Goal: Task Accomplishment & Management: Manage account settings

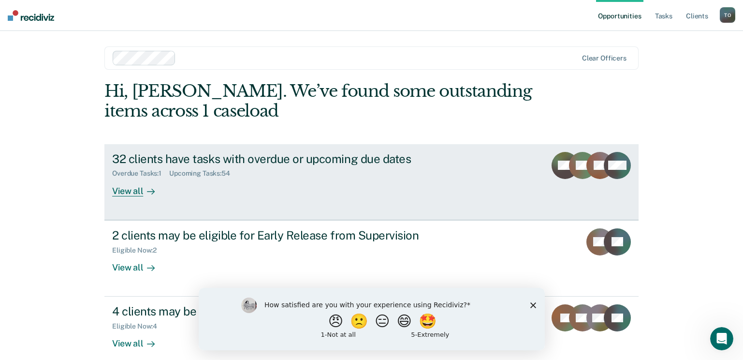
click at [122, 187] on div "View all" at bounding box center [139, 186] width 54 height 19
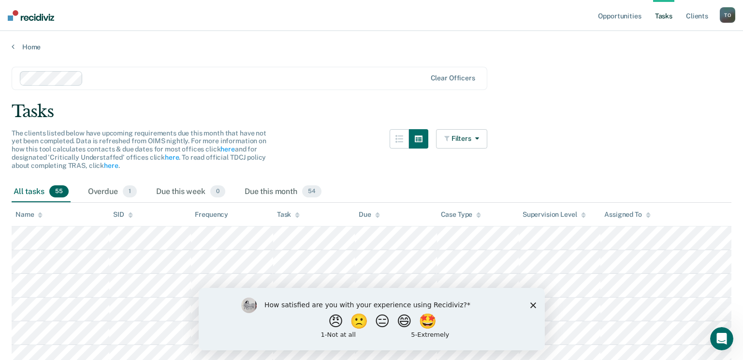
scroll to position [48, 0]
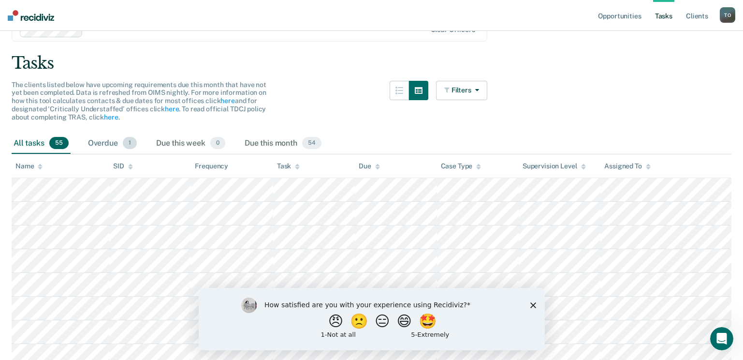
click at [122, 142] on div "Overdue 1" at bounding box center [112, 143] width 53 height 21
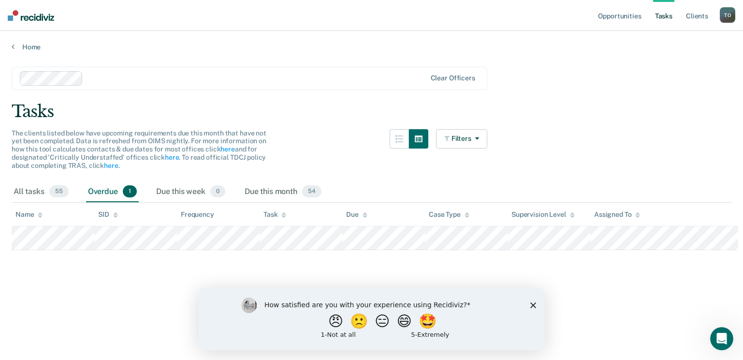
scroll to position [0, 0]
click at [13, 46] on icon at bounding box center [13, 47] width 3 height 8
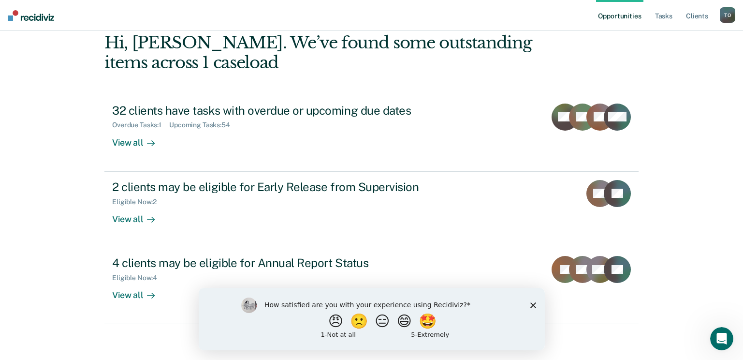
scroll to position [51, 0]
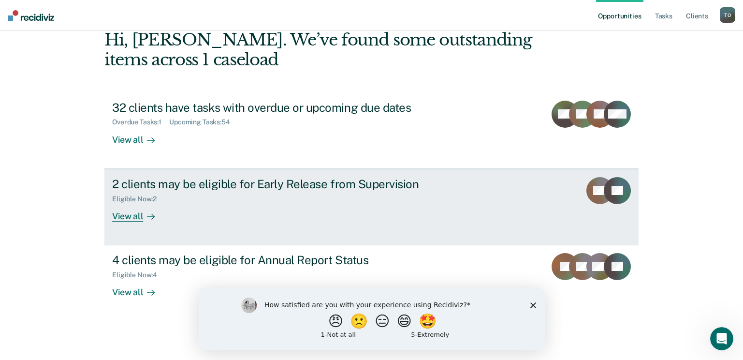
click at [188, 191] on div "Eligible Now : 2" at bounding box center [281, 197] width 339 height 12
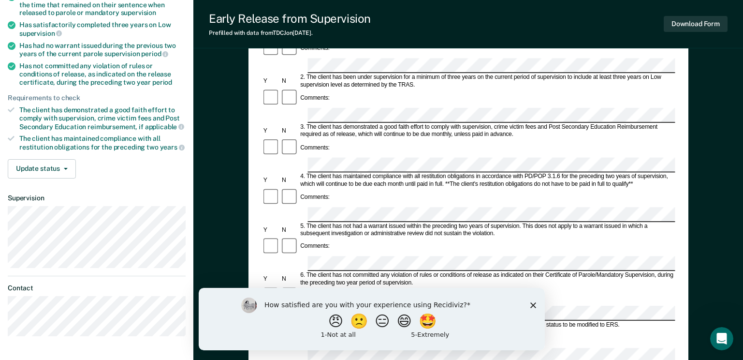
scroll to position [97, 0]
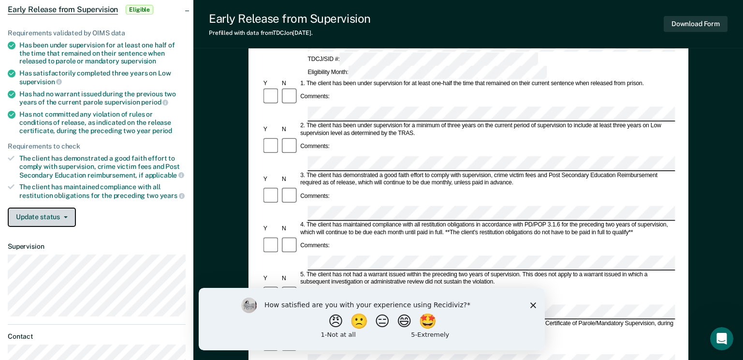
click at [44, 217] on button "Update status" at bounding box center [42, 216] width 68 height 19
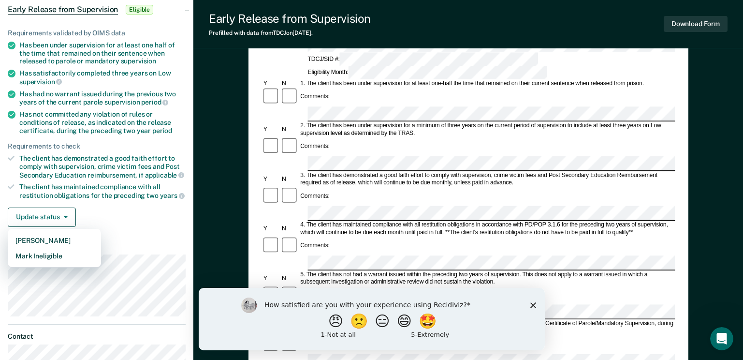
click at [105, 210] on div "Update status Mark Pending Mark Ineligible" at bounding box center [97, 216] width 178 height 19
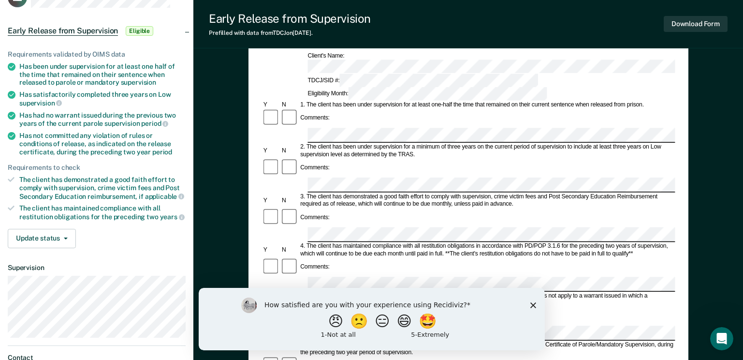
scroll to position [0, 0]
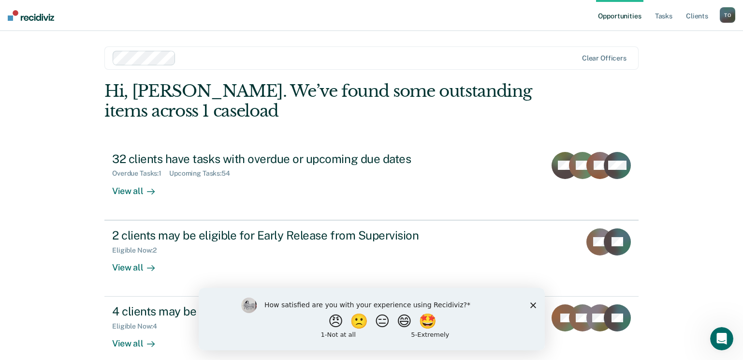
click at [535, 306] on icon "Close survey" at bounding box center [533, 305] width 6 height 6
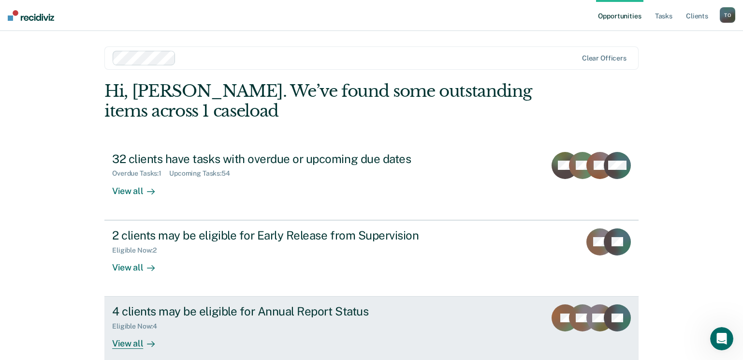
click at [250, 310] on div "4 clients may be eligible for Annual Report Status" at bounding box center [281, 311] width 339 height 14
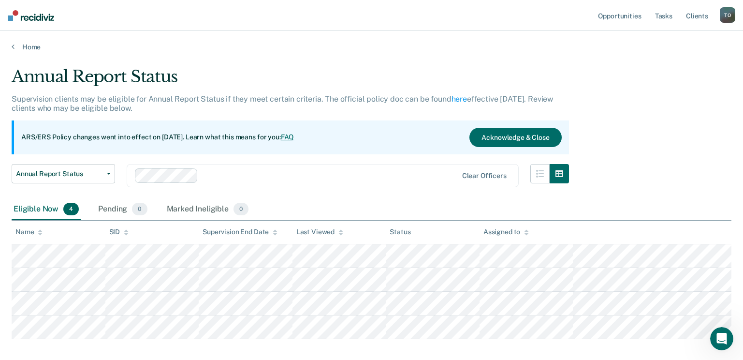
click at [294, 138] on link "FAQ" at bounding box center [288, 137] width 14 height 8
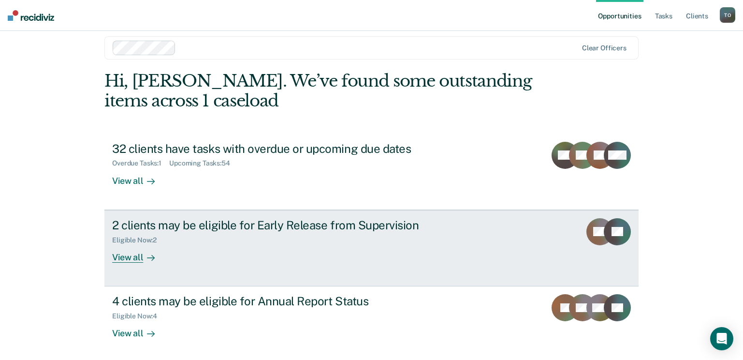
scroll to position [13, 0]
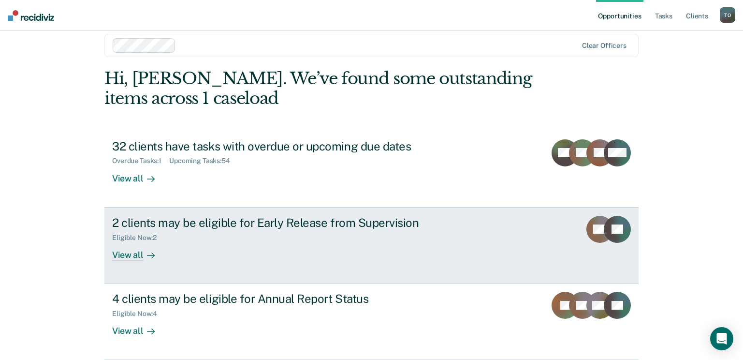
click at [131, 254] on div "View all" at bounding box center [139, 250] width 54 height 19
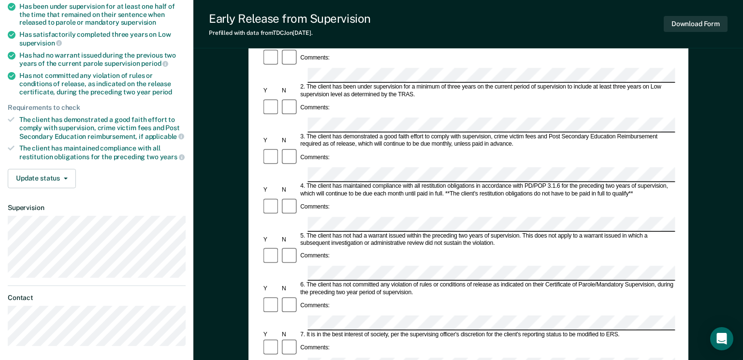
scroll to position [145, 0]
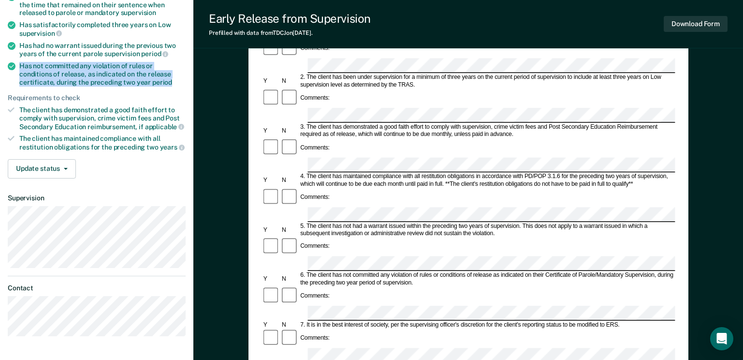
drag, startPoint x: 136, startPoint y: 81, endPoint x: 20, endPoint y: 67, distance: 116.9
click at [20, 67] on div "Has not committed any violation of rules or conditions of release, as indicated…" at bounding box center [102, 74] width 166 height 24
drag, startPoint x: 20, startPoint y: 67, endPoint x: 49, endPoint y: 70, distance: 29.6
copy div "Has not committed any violation of rules or conditions of release, as indicated…"
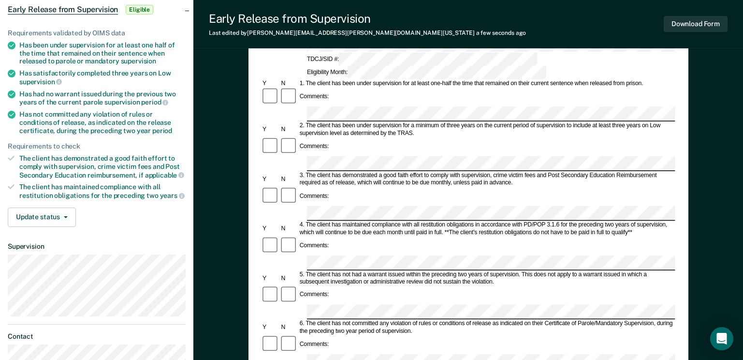
scroll to position [79, 0]
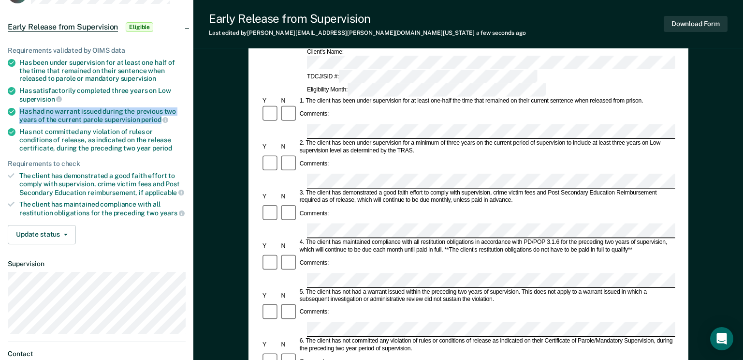
drag, startPoint x: 160, startPoint y: 120, endPoint x: 20, endPoint y: 112, distance: 140.0
click at [20, 112] on div "Has had no warrant issued during the previous two years of the current parole s…" at bounding box center [102, 115] width 166 height 16
drag, startPoint x: 20, startPoint y: 112, endPoint x: 29, endPoint y: 112, distance: 8.2
copy div "Has had no warrant issued during the previous two years of the current parole s…"
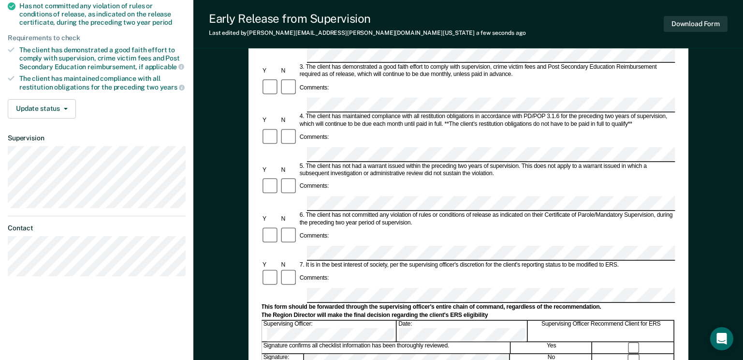
scroll to position [176, 0]
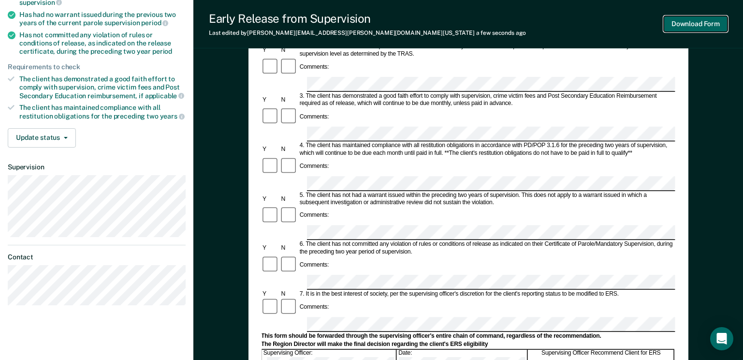
click at [695, 28] on button "Download Form" at bounding box center [696, 24] width 64 height 16
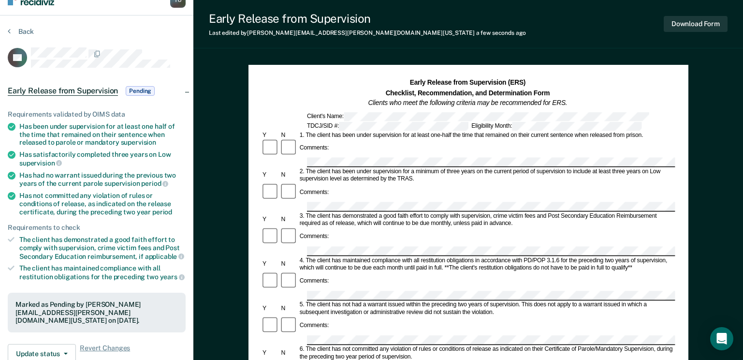
scroll to position [0, 0]
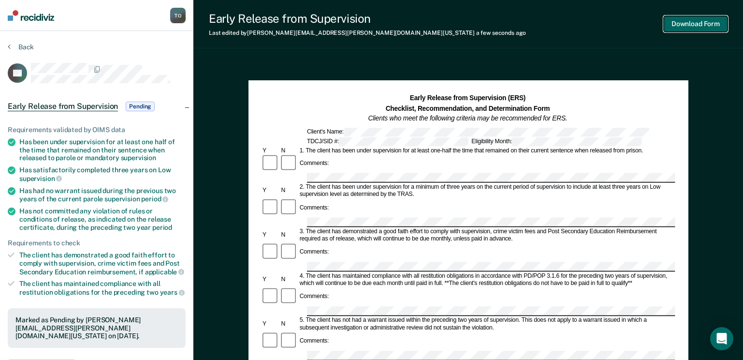
click at [712, 20] on button "Download Form" at bounding box center [696, 24] width 64 height 16
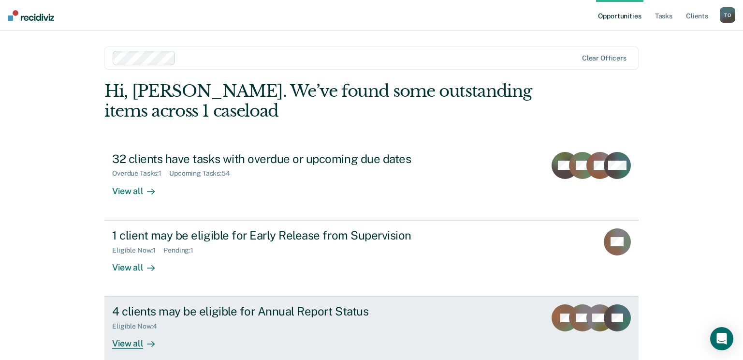
click at [138, 342] on div "View all" at bounding box center [139, 339] width 54 height 19
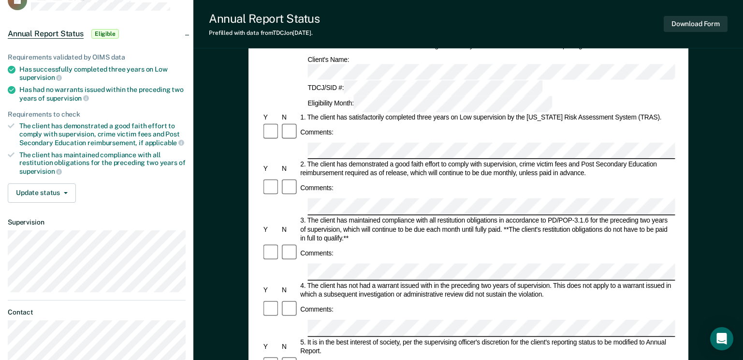
scroll to position [48, 0]
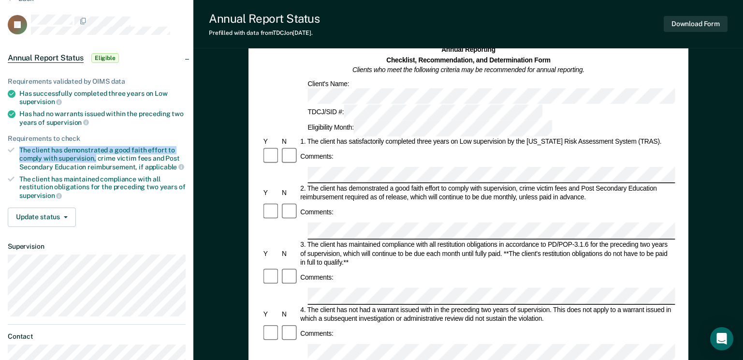
drag, startPoint x: 95, startPoint y: 156, endPoint x: 17, endPoint y: 147, distance: 77.9
click at [17, 147] on li "The client has demonstrated a good faith effort to comply with supervision, cri…" at bounding box center [97, 158] width 178 height 25
drag, startPoint x: 17, startPoint y: 147, endPoint x: 42, endPoint y: 151, distance: 25.0
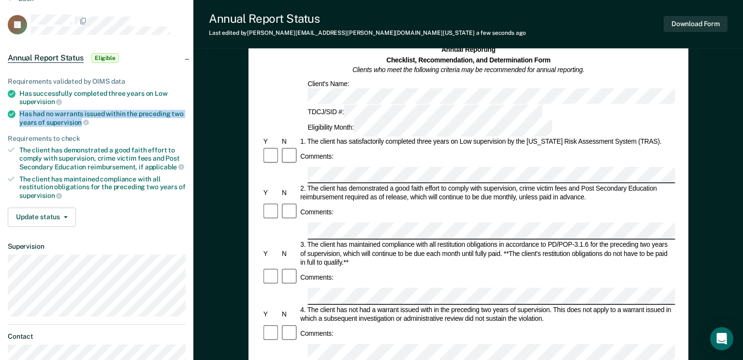
drag, startPoint x: 80, startPoint y: 122, endPoint x: 20, endPoint y: 112, distance: 60.9
click at [20, 112] on div "Has had no warrants issued within the preceding two years of supervision" at bounding box center [102, 118] width 166 height 16
drag, startPoint x: 20, startPoint y: 112, endPoint x: 42, endPoint y: 116, distance: 22.6
copy div "Has had no warrants issued within the preceding two years of supervision"
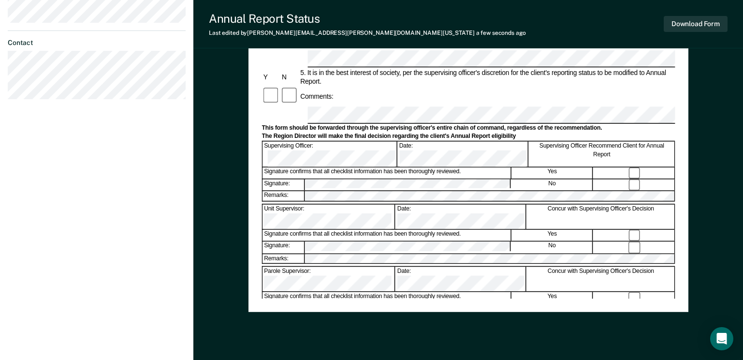
scroll to position [176, 0]
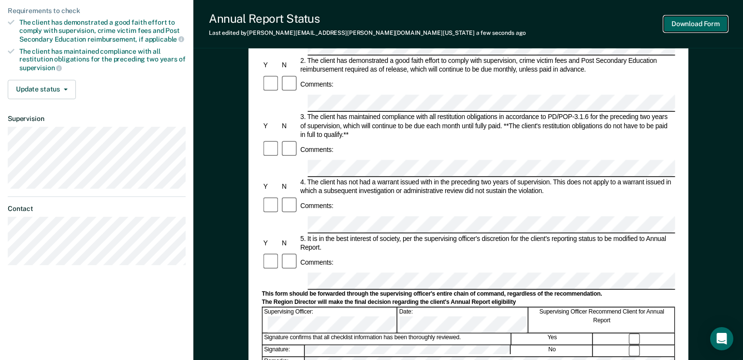
click at [702, 25] on button "Download Form" at bounding box center [696, 24] width 64 height 16
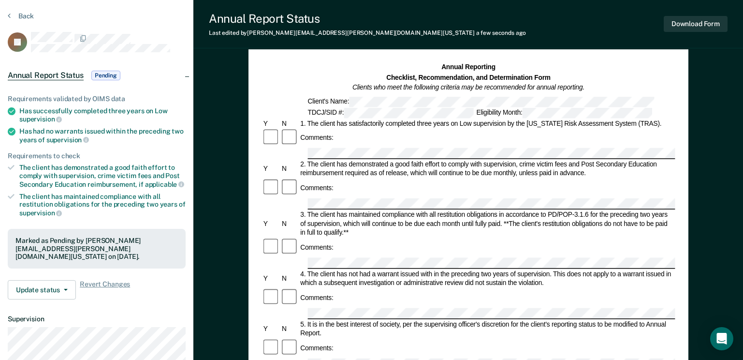
scroll to position [0, 0]
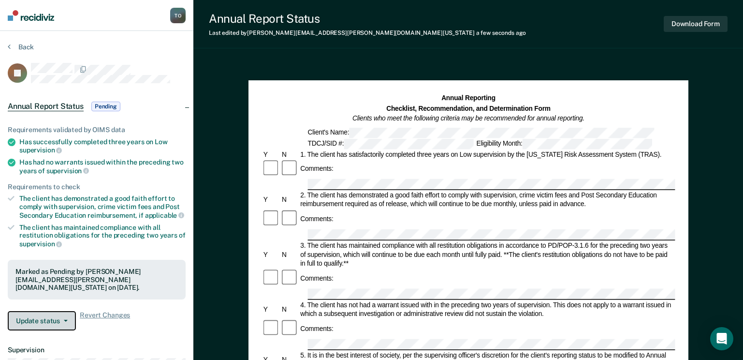
click at [58, 311] on button "Update status" at bounding box center [42, 320] width 68 height 19
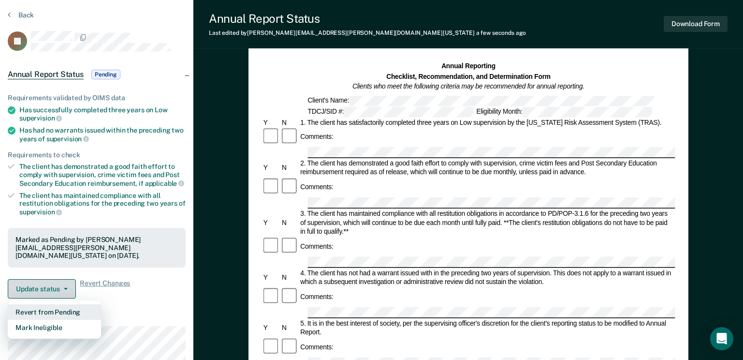
scroll to position [48, 0]
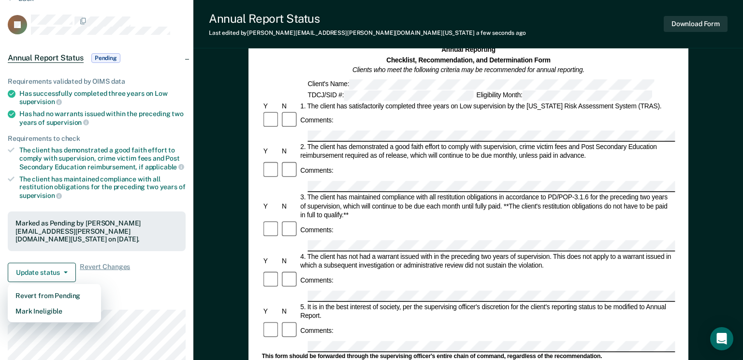
click at [150, 277] on div "Requirements validated by OIMS data Has successfully completed three years on L…" at bounding box center [96, 176] width 193 height 228
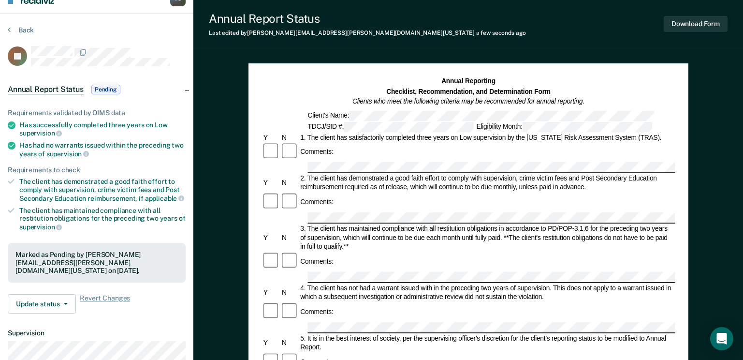
scroll to position [0, 0]
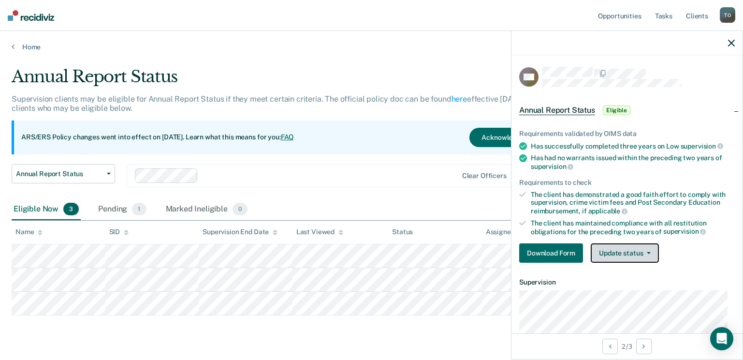
click at [644, 254] on button "Update status" at bounding box center [625, 252] width 68 height 19
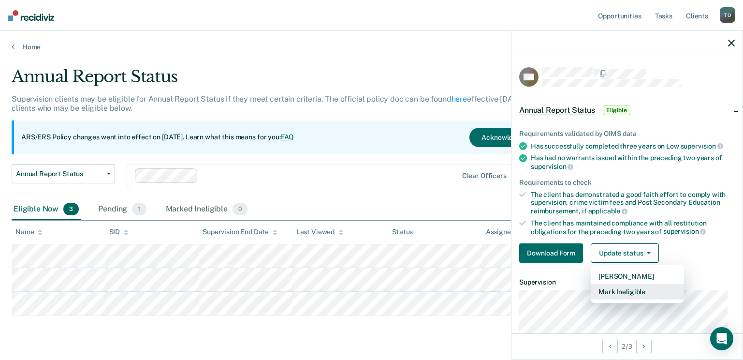
click at [635, 291] on button "Mark Ineligible" at bounding box center [637, 291] width 93 height 15
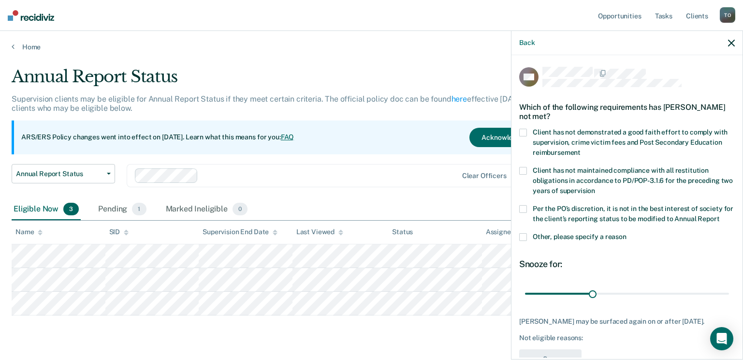
click at [524, 241] on span at bounding box center [523, 237] width 8 height 8
click at [627, 233] on input "Other, please specify a reason" at bounding box center [627, 233] width 0 height 0
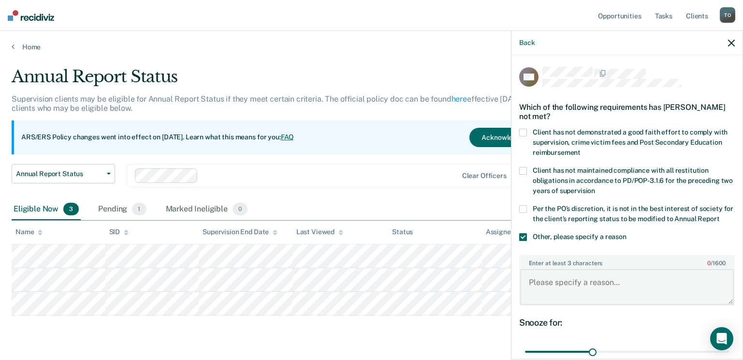
click at [577, 294] on textarea "Enter at least 3 characters 0 / 1600" at bounding box center [627, 287] width 214 height 36
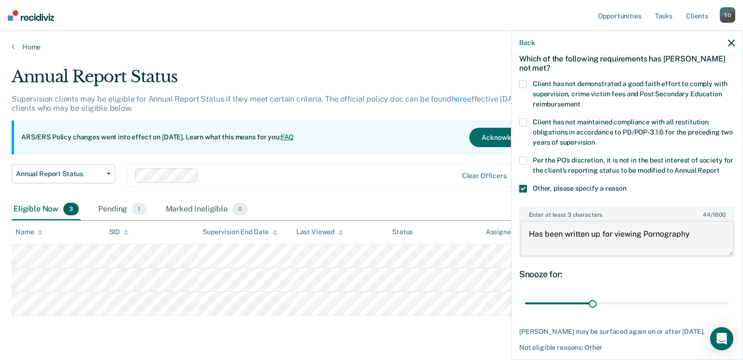
scroll to position [97, 0]
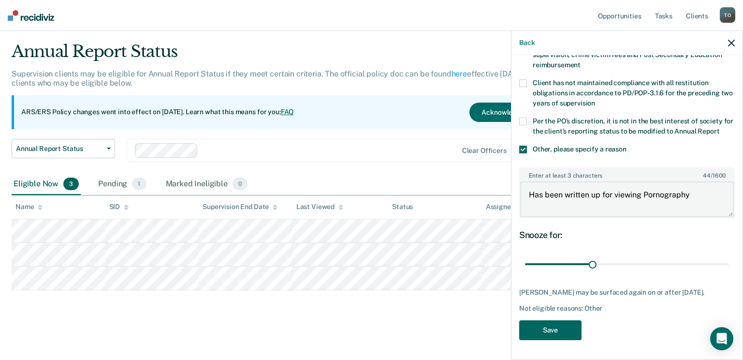
type textarea "Has been written up for viewing Pornography"
click at [547, 335] on button "Save" at bounding box center [550, 330] width 62 height 20
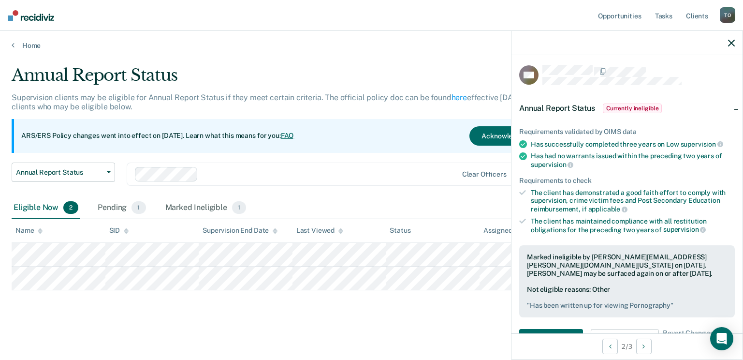
scroll to position [0, 0]
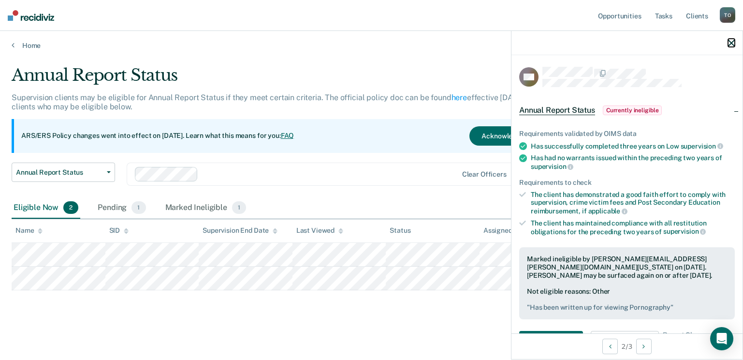
click at [728, 42] on icon "button" at bounding box center [731, 43] width 7 height 7
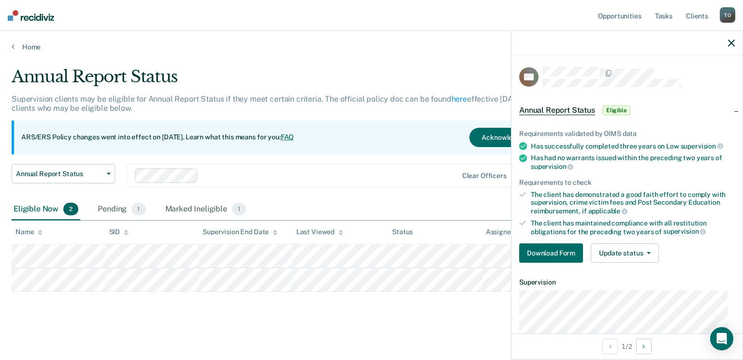
click at [293, 58] on main "Annual Report Status Supervision clients may be eligible for Annual Report Stat…" at bounding box center [371, 204] width 743 height 307
click at [35, 44] on link "Home" at bounding box center [372, 47] width 720 height 9
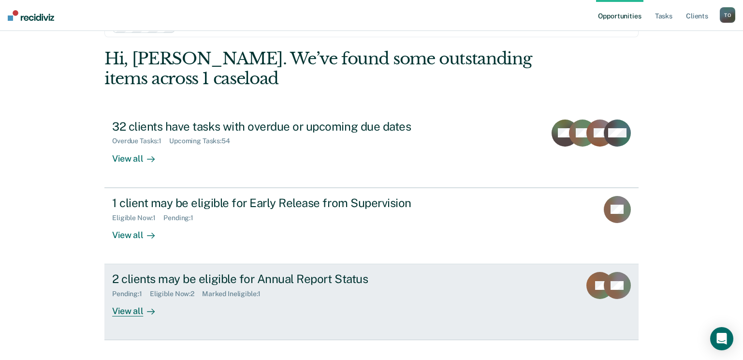
scroll to position [48, 0]
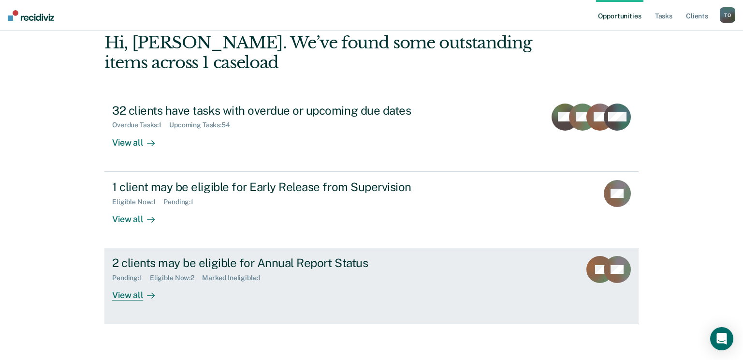
click at [132, 296] on div "View all" at bounding box center [139, 291] width 54 height 19
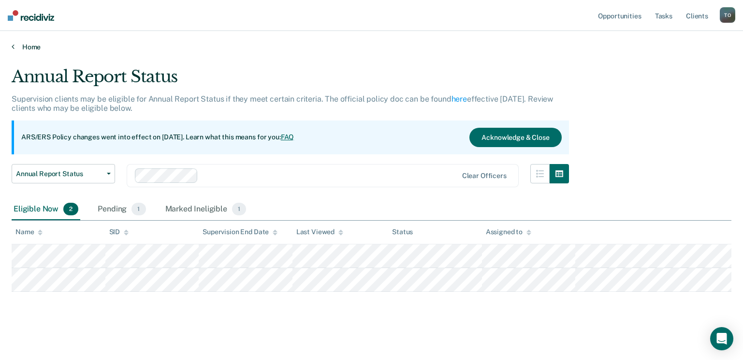
click at [18, 43] on link "Home" at bounding box center [372, 47] width 720 height 9
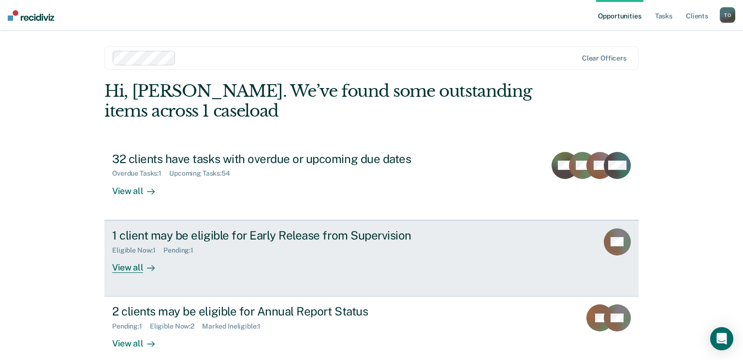
click at [127, 265] on div "View all" at bounding box center [139, 263] width 54 height 19
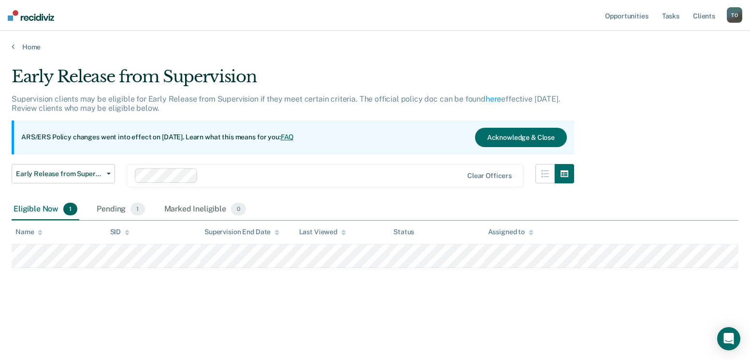
click at [85, 162] on div "Early Release from Supervision Supervision clients may be eligible for Early Re…" at bounding box center [293, 133] width 563 height 132
click at [82, 171] on span "Early Release from Supervision" at bounding box center [59, 174] width 87 height 8
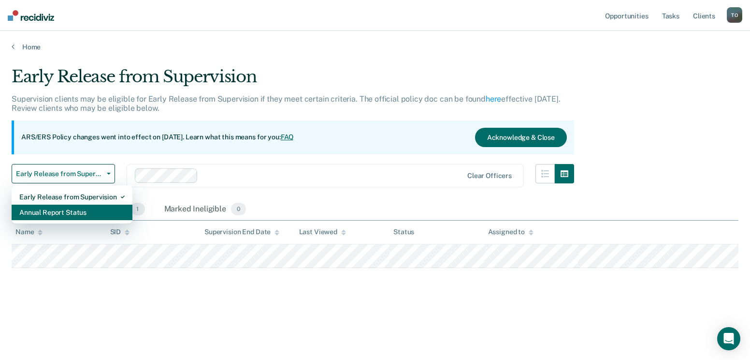
click at [74, 210] on div "Annual Report Status" at bounding box center [71, 212] width 105 height 15
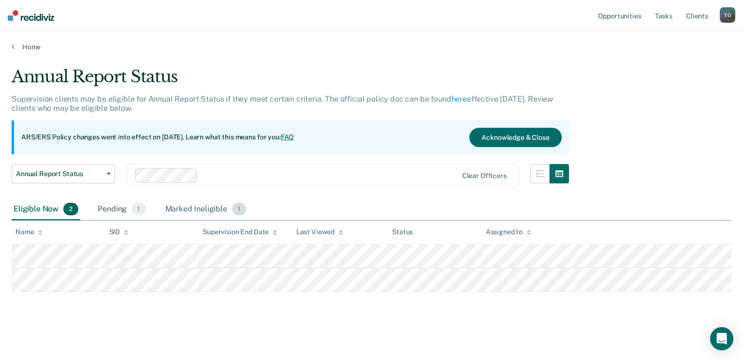
click at [181, 206] on div "Marked Ineligible 1" at bounding box center [205, 209] width 85 height 21
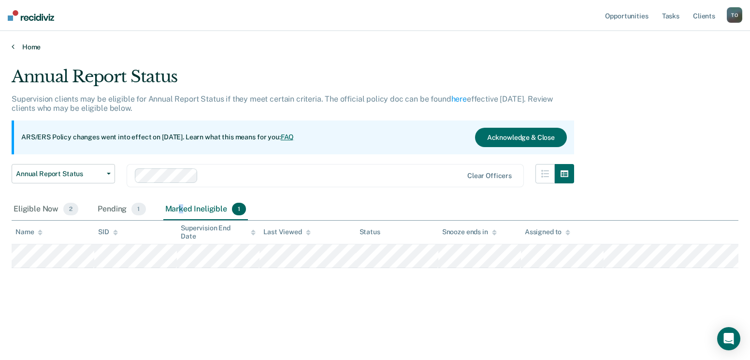
click at [32, 46] on link "Home" at bounding box center [375, 47] width 727 height 9
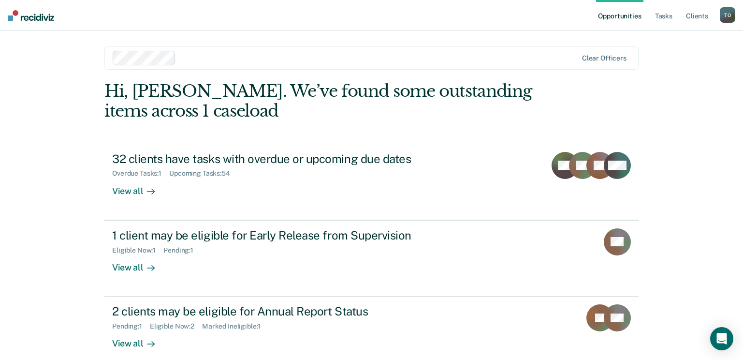
scroll to position [48, 0]
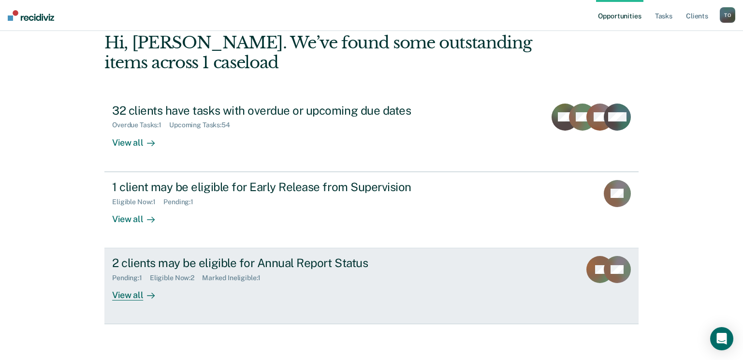
click at [126, 295] on div "View all" at bounding box center [139, 291] width 54 height 19
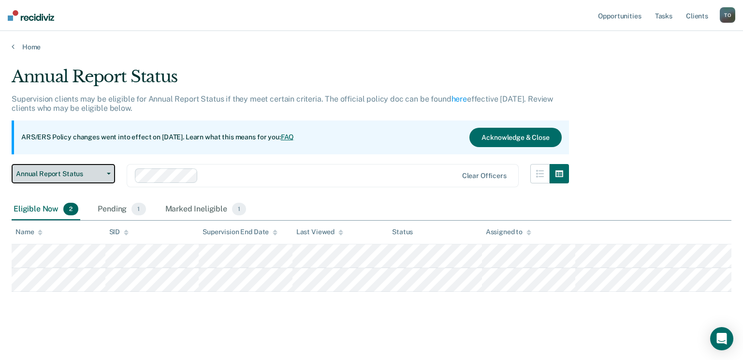
click at [86, 181] on button "Annual Report Status" at bounding box center [63, 173] width 103 height 19
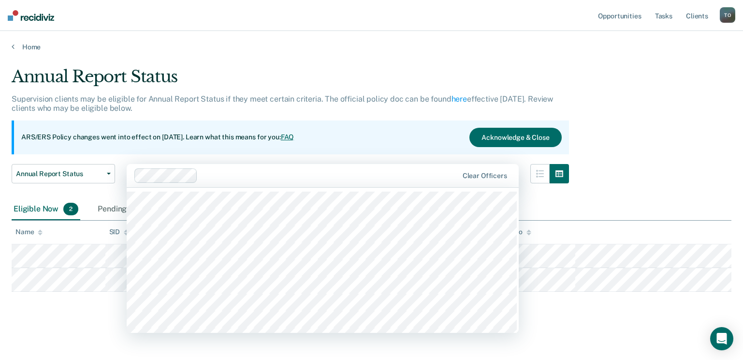
click at [355, 166] on div "Clear officers" at bounding box center [323, 175] width 392 height 23
click at [44, 331] on main "Annual Report Status Supervision clients may be eligible for Annual Report Stat…" at bounding box center [371, 204] width 743 height 307
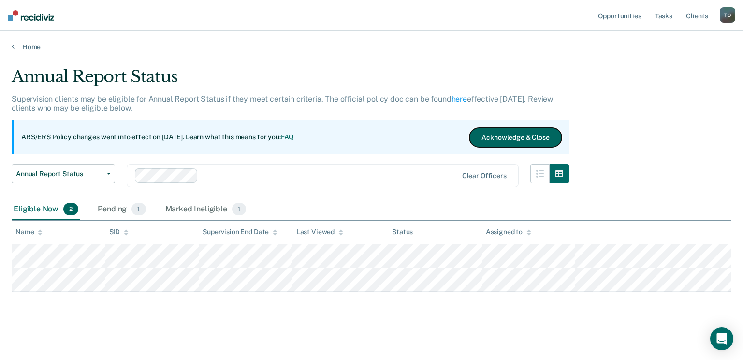
click at [520, 141] on button "Acknowledge & Close" at bounding box center [516, 137] width 92 height 19
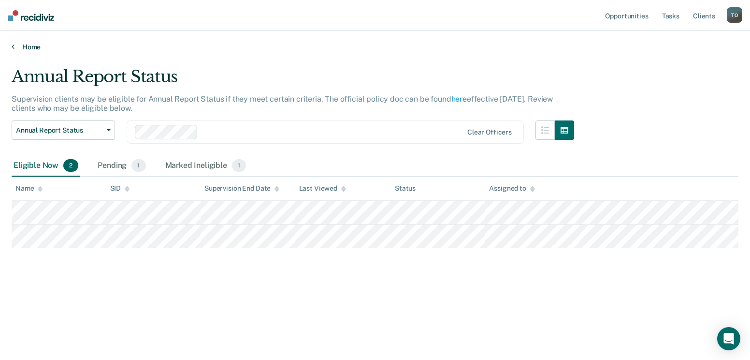
click at [26, 46] on link "Home" at bounding box center [375, 47] width 727 height 9
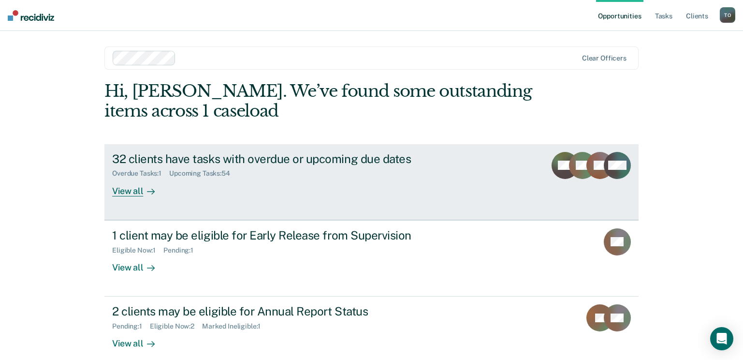
click at [116, 190] on div "View all" at bounding box center [139, 186] width 54 height 19
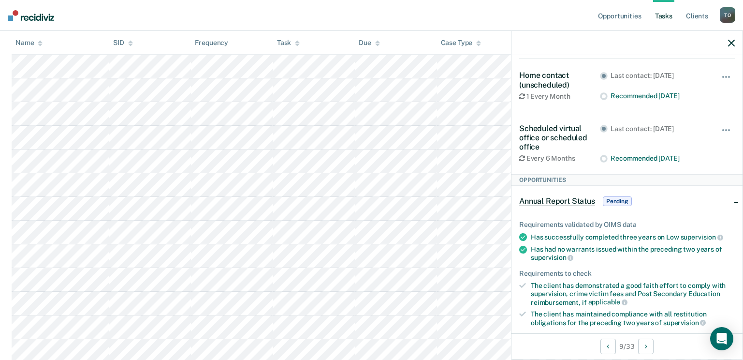
scroll to position [145, 0]
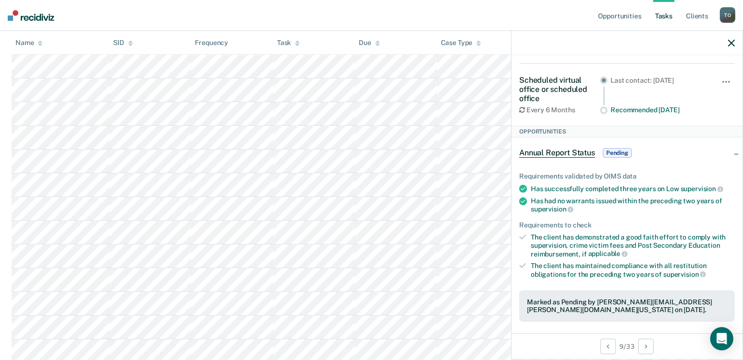
click at [618, 148] on span "Pending" at bounding box center [617, 153] width 29 height 10
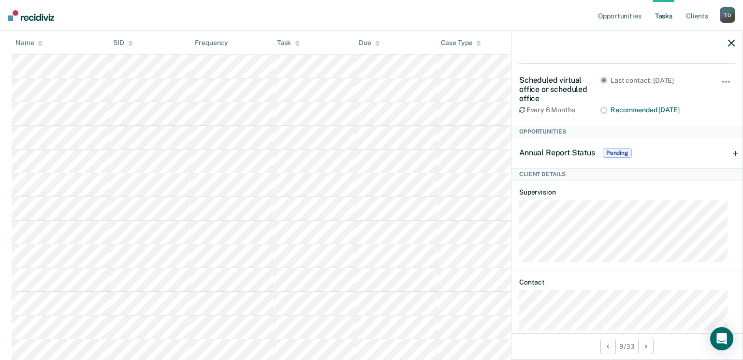
click at [729, 150] on div "Annual Report Status Pending" at bounding box center [627, 152] width 231 height 31
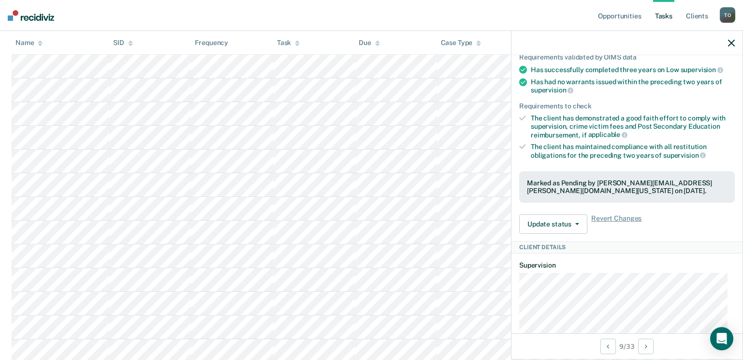
scroll to position [290, 0]
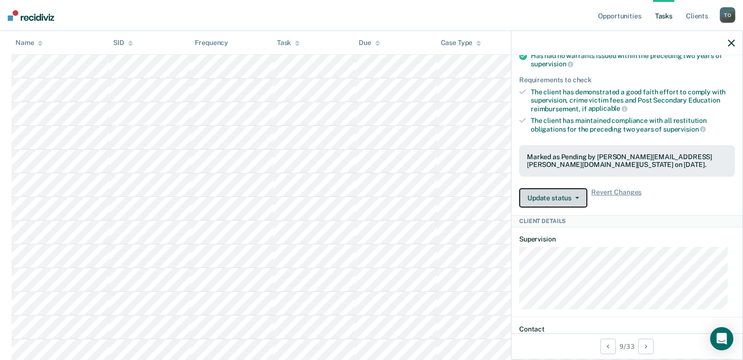
click at [575, 199] on button "Update status" at bounding box center [553, 197] width 68 height 19
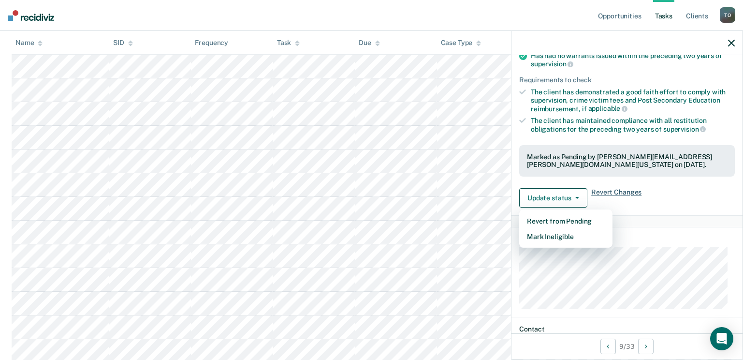
click at [610, 190] on span "Revert Changes" at bounding box center [616, 197] width 50 height 19
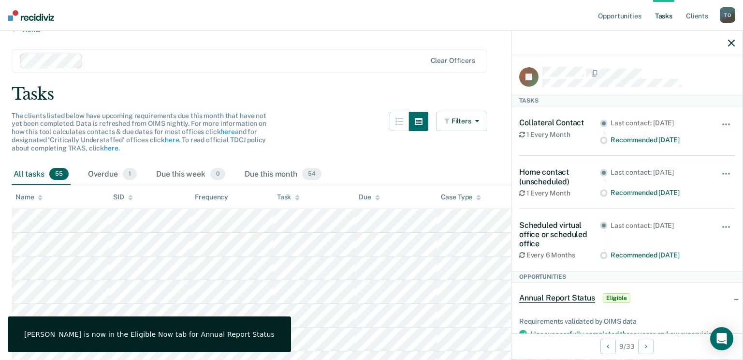
scroll to position [0, 0]
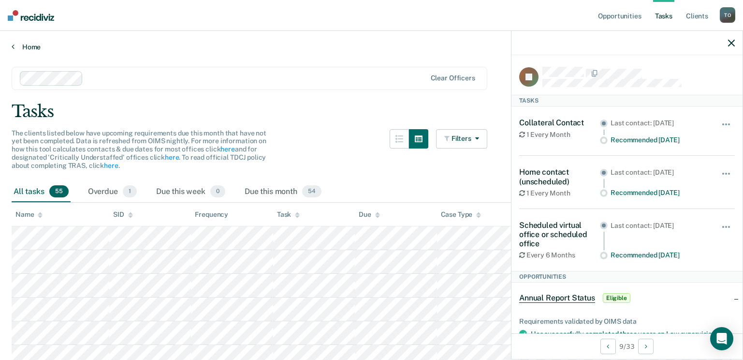
click at [23, 43] on link "Home" at bounding box center [372, 47] width 720 height 9
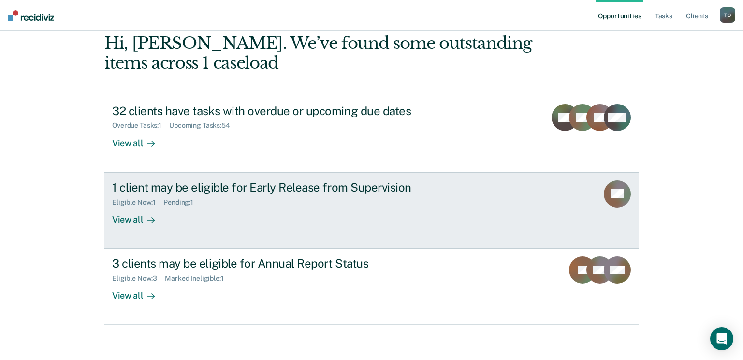
scroll to position [48, 0]
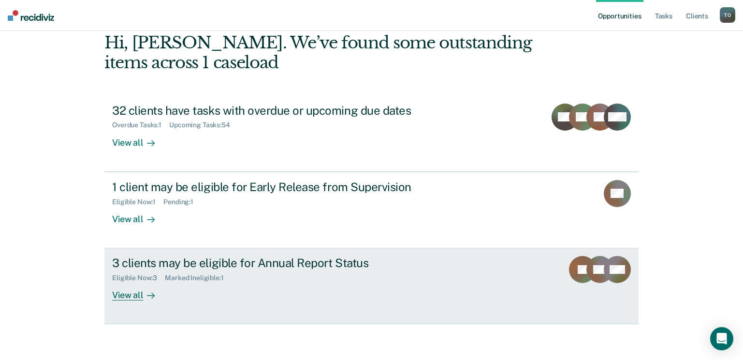
click at [132, 297] on div "View all" at bounding box center [139, 291] width 54 height 19
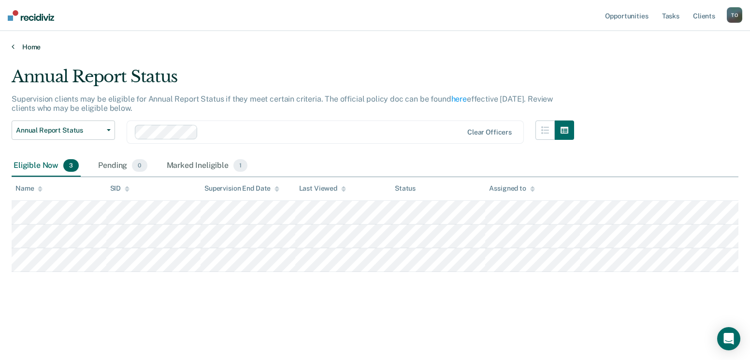
click at [24, 44] on link "Home" at bounding box center [375, 47] width 727 height 9
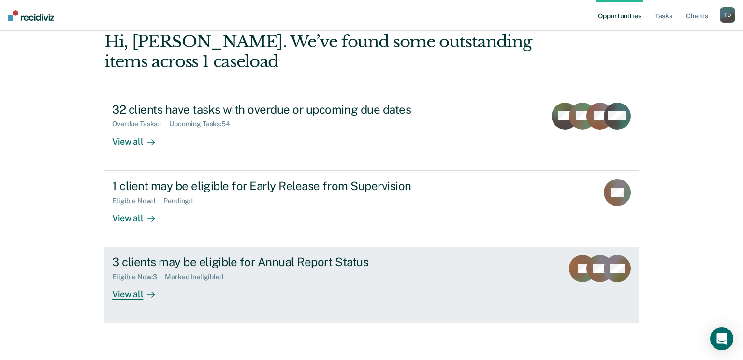
scroll to position [51, 0]
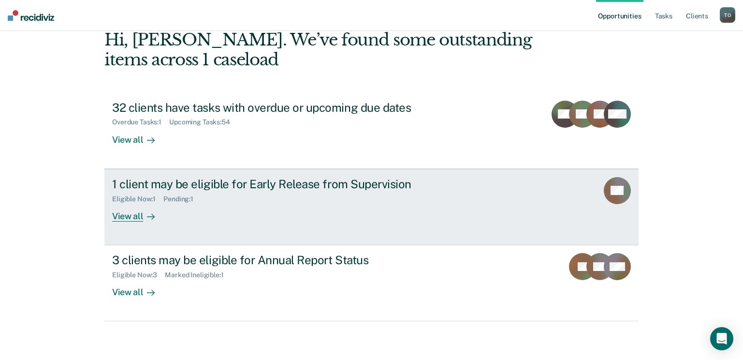
click at [155, 189] on div "1 client may be eligible for Early Release from Supervision" at bounding box center [281, 184] width 339 height 14
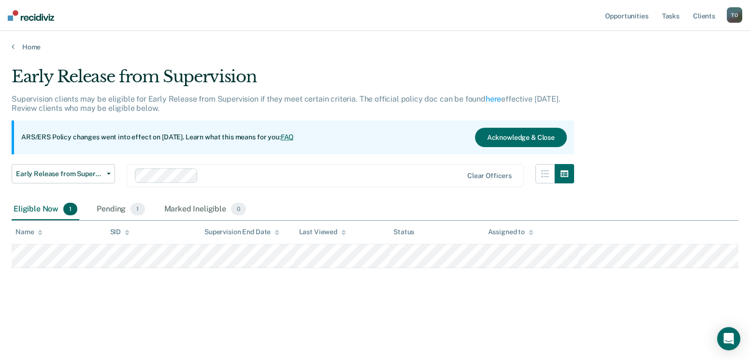
click at [227, 176] on div at bounding box center [332, 175] width 261 height 11
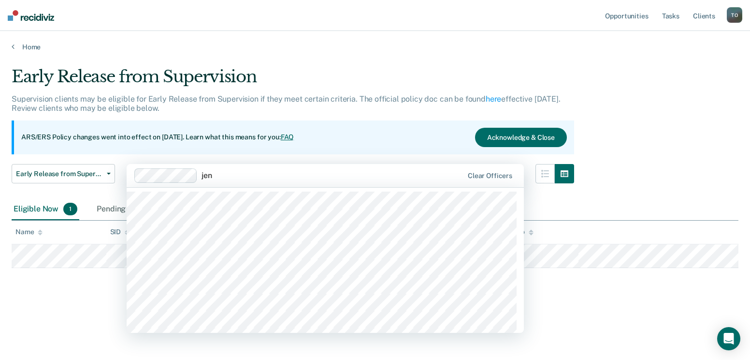
type input "jenn"
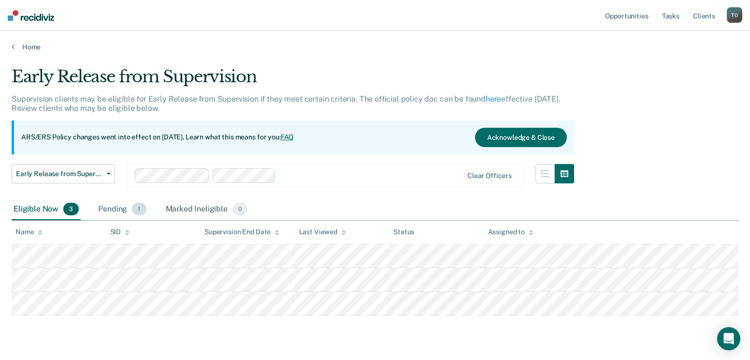
click at [110, 209] on div "Pending 1" at bounding box center [122, 209] width 52 height 21
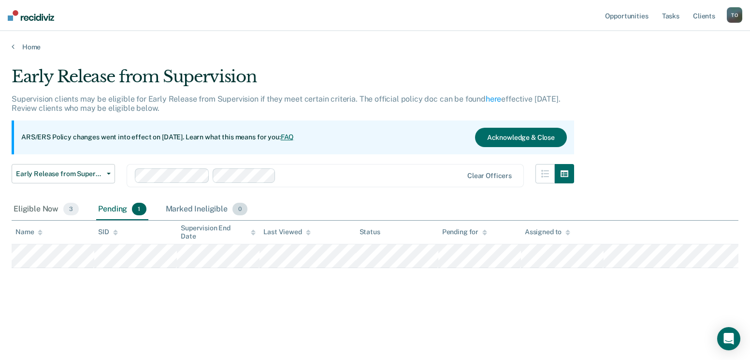
click at [185, 212] on div "Marked Ineligible 0" at bounding box center [207, 209] width 86 height 21
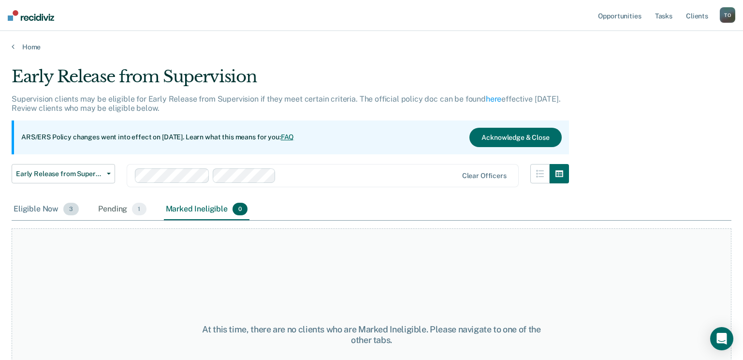
click at [26, 207] on div "Eligible Now 3" at bounding box center [46, 209] width 69 height 21
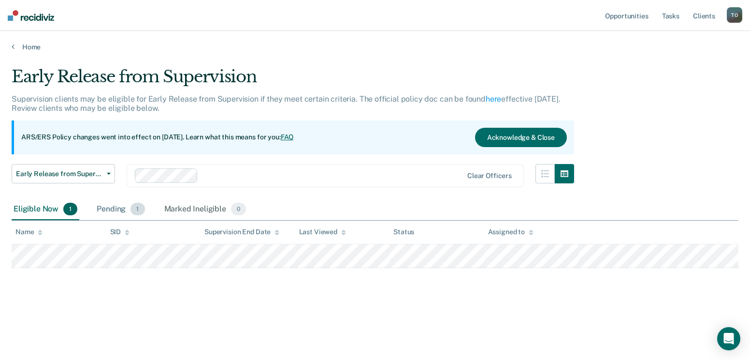
click at [110, 208] on div "Pending 1" at bounding box center [121, 209] width 52 height 21
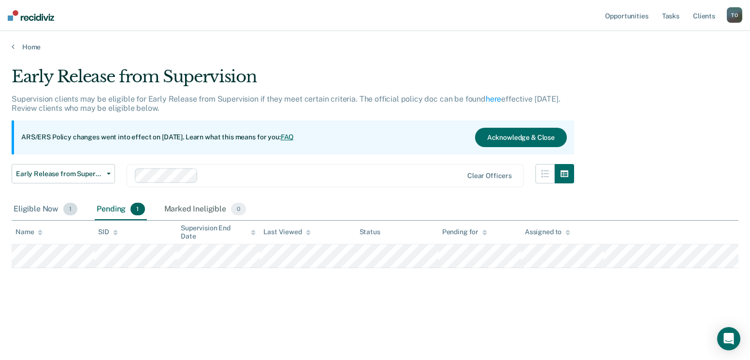
click at [55, 209] on div "Eligible Now 1" at bounding box center [46, 209] width 68 height 21
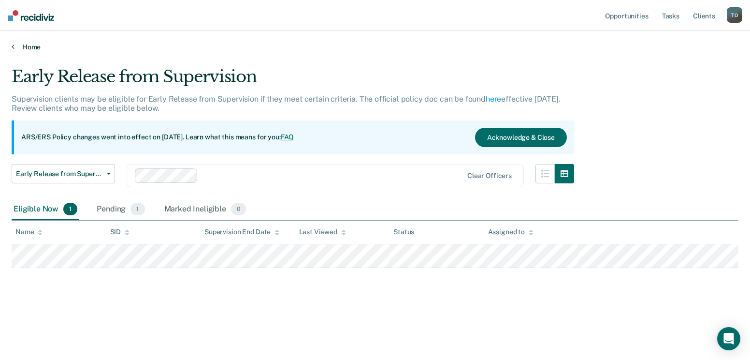
click at [28, 46] on link "Home" at bounding box center [375, 47] width 727 height 9
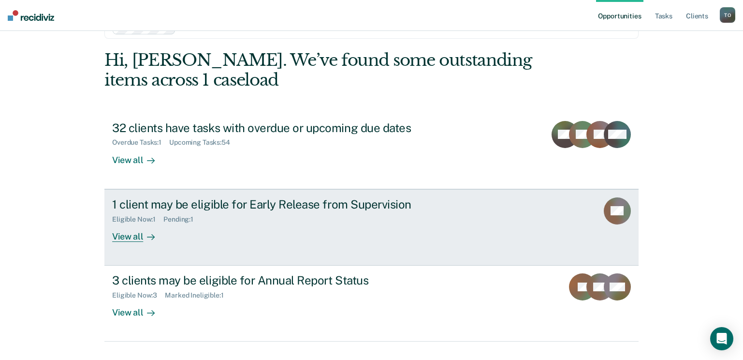
scroll to position [48, 0]
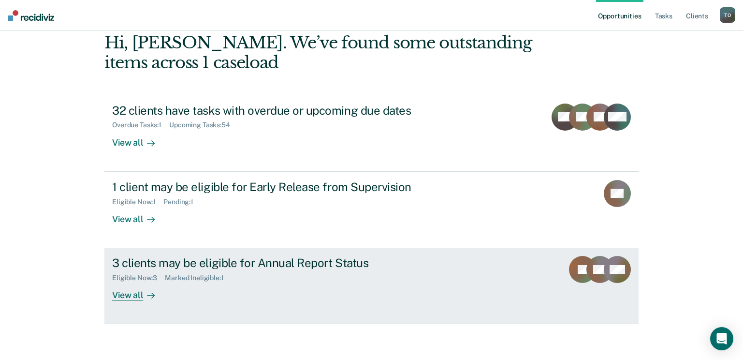
click at [122, 291] on div "View all" at bounding box center [139, 291] width 54 height 19
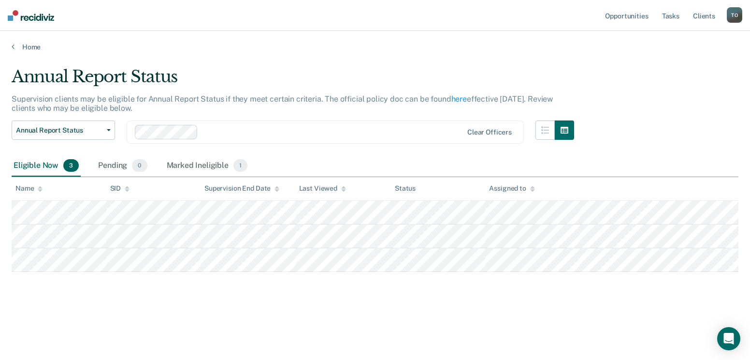
click at [207, 131] on div at bounding box center [332, 131] width 261 height 11
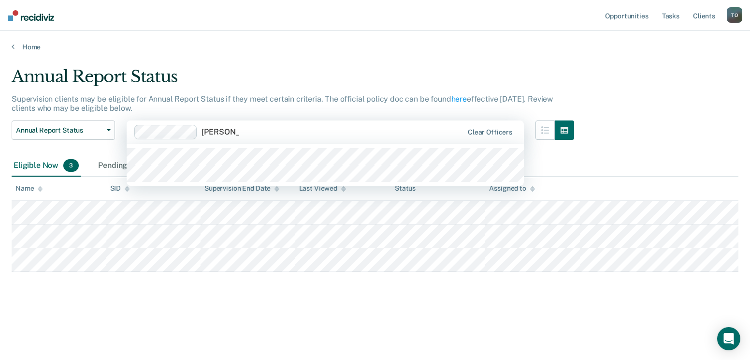
type input "Jennifer Mc"
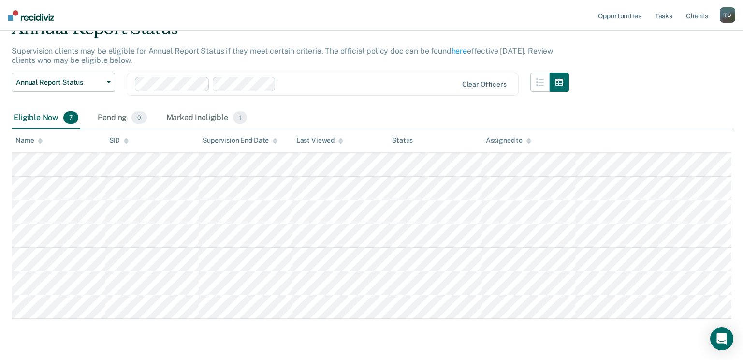
scroll to position [48, 0]
click at [12, 163] on div "Annual Report Status Supervision clients may be eligible for Annual Report Stat…" at bounding box center [372, 182] width 720 height 328
click at [539, 341] on div "Annual Report Status Supervision clients may be eligible for Annual Report Stat…" at bounding box center [372, 182] width 720 height 328
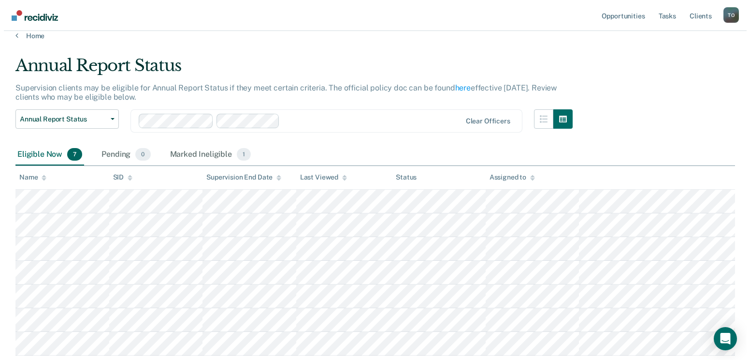
scroll to position [0, 0]
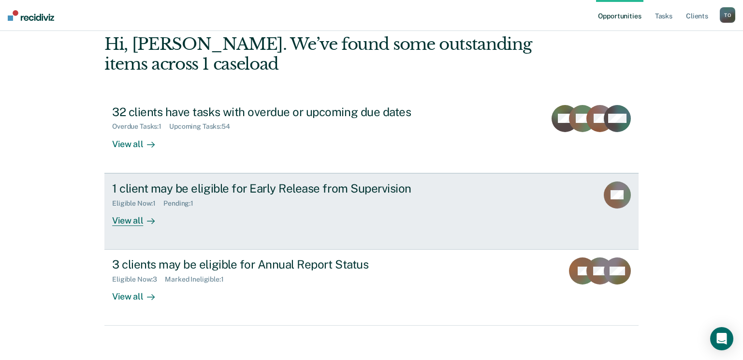
scroll to position [51, 0]
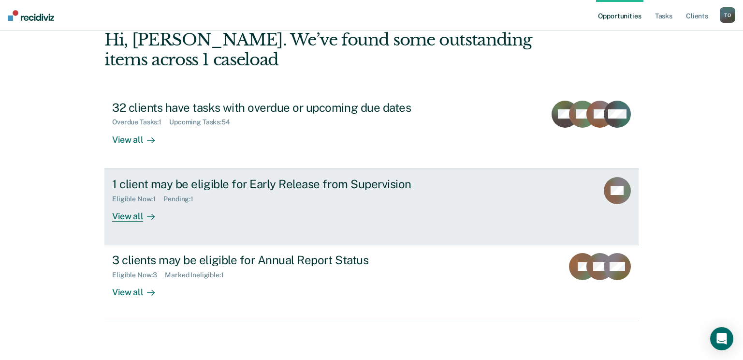
click at [131, 216] on div "View all" at bounding box center [139, 212] width 54 height 19
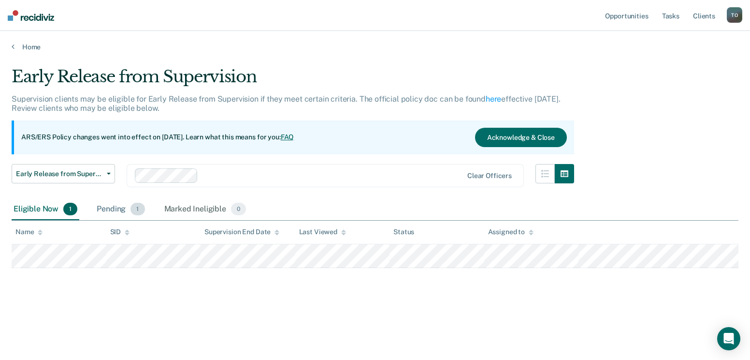
click at [121, 213] on div "Pending 1" at bounding box center [121, 209] width 52 height 21
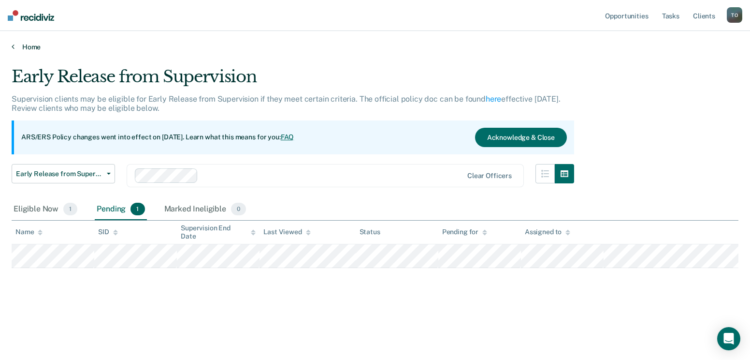
click at [25, 45] on link "Home" at bounding box center [375, 47] width 727 height 9
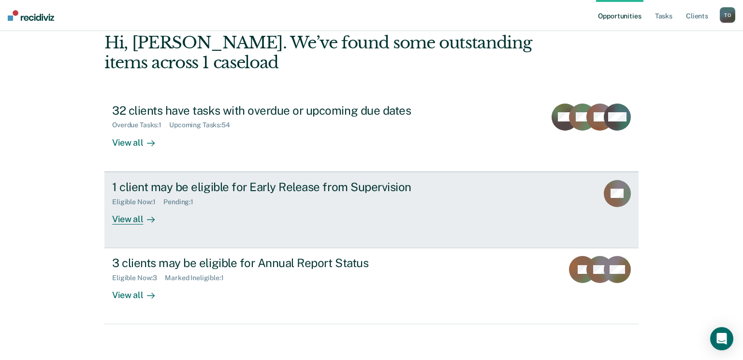
scroll to position [51, 0]
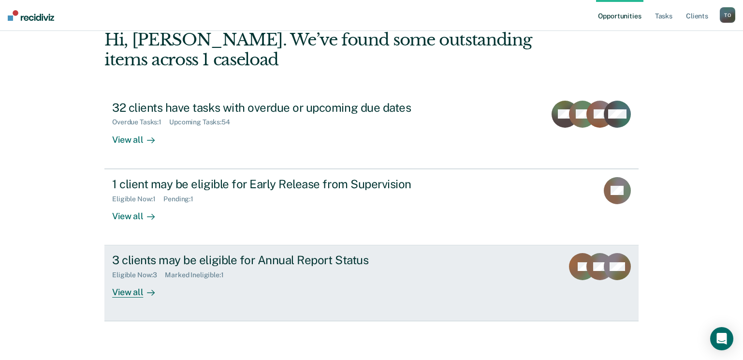
click at [152, 259] on div "3 clients may be eligible for Annual Report Status" at bounding box center [281, 260] width 339 height 14
